Goal: Information Seeking & Learning: Learn about a topic

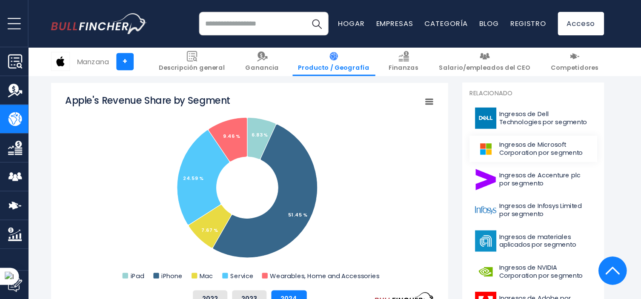
scroll to position [229, 0]
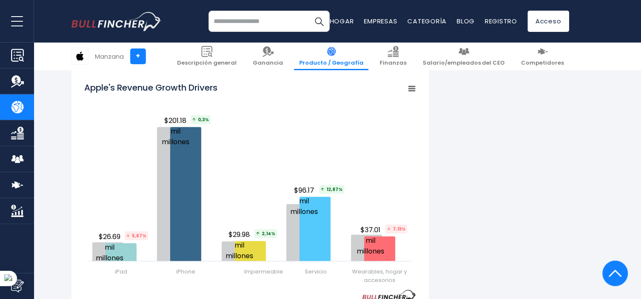
scroll to position [1050, 0]
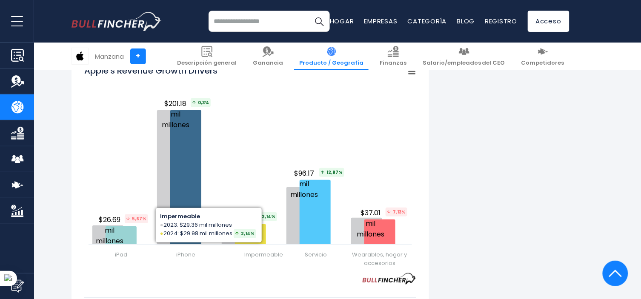
click at [264, 256] on font "Impermeable" at bounding box center [263, 255] width 39 height 8
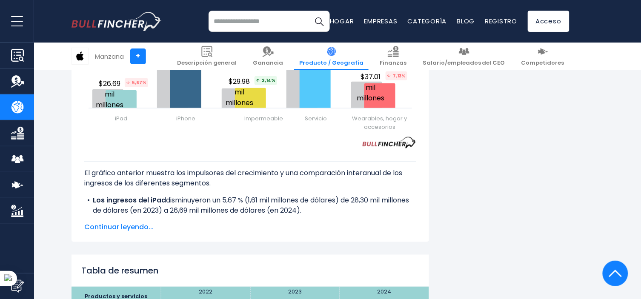
scroll to position [1193, 0]
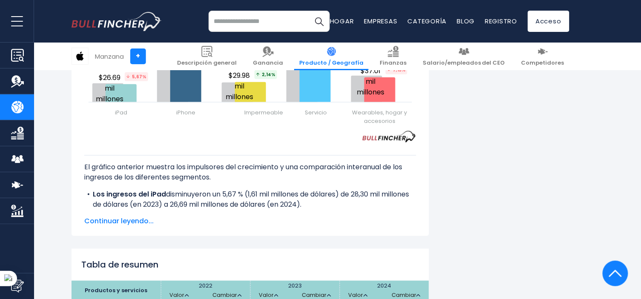
click at [128, 218] on font "Continuar leyendo..." at bounding box center [118, 221] width 69 height 10
click at [128, 218] on div "El gráfico anterior muestra los impulsores del crecimiento y una comparación in…" at bounding box center [250, 185] width 332 height 84
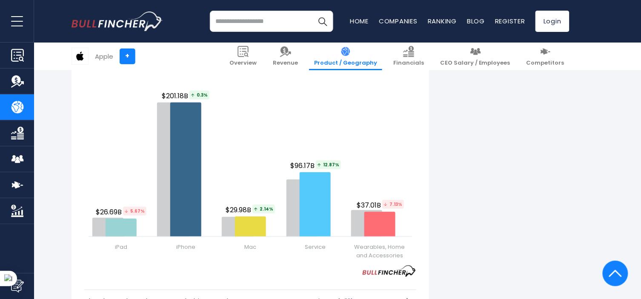
scroll to position [1043, 0]
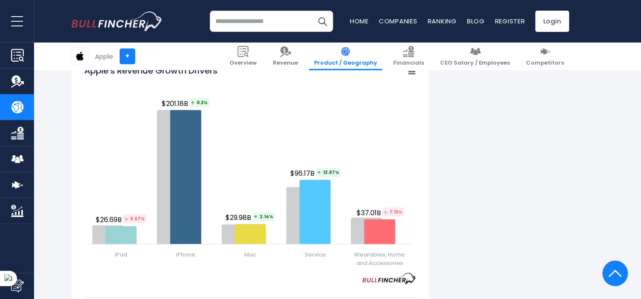
click at [504, 196] on div "Apple's Revenue by Segment In fiscal year [DATE], Apple's revenue by segment (p…" at bounding box center [321, 52] width 498 height 1811
